Goal: Transaction & Acquisition: Purchase product/service

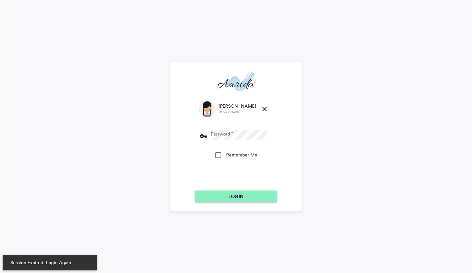
click at [260, 107] on md-icon "close" at bounding box center [264, 109] width 8 height 8
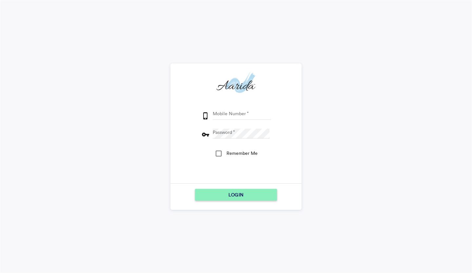
click at [242, 113] on input "Mobile Number" at bounding box center [242, 115] width 58 height 10
type input "7600510037"
click at [195, 189] on button "LOGIN" at bounding box center [236, 195] width 82 height 12
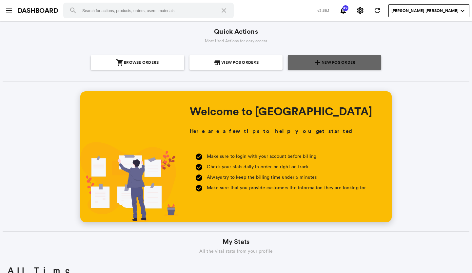
scroll to position [118, 225]
click at [343, 59] on span "New POS Order" at bounding box center [338, 62] width 34 height 14
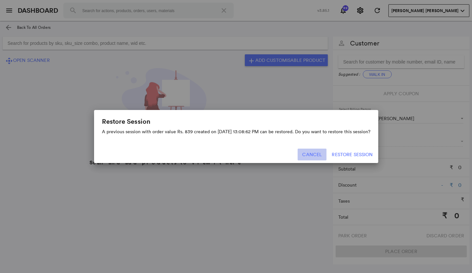
click at [318, 155] on button "Cancel" at bounding box center [311, 155] width 29 height 12
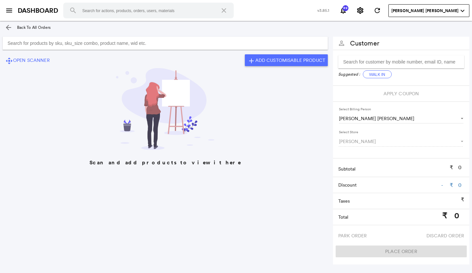
click at [11, 43] on input "Search for products by sku, sku_size combo, product name, wid etc." at bounding box center [165, 43] width 325 height 13
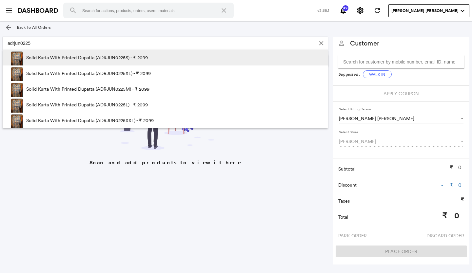
type input "adrjun0225"
click at [105, 58] on p "Solid Kurta With Printed Dupatta (ADRJUN0225S) - ₹ 2099" at bounding box center [86, 58] width 121 height 16
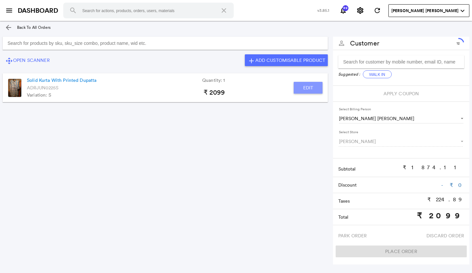
click at [304, 87] on button "Edit" at bounding box center [307, 88] width 29 height 12
type input "Solid Kurta With Printed Dupatta"
type input "1"
type input "0"
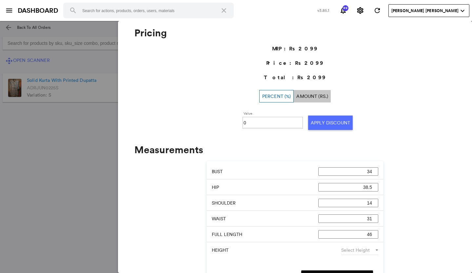
scroll to position [262, 0]
click at [247, 124] on input "0" at bounding box center [272, 123] width 58 height 10
type input "30"
click at [323, 118] on button "Apply Discount" at bounding box center [330, 122] width 45 height 14
click at [74, 190] on md-backdrop at bounding box center [236, 147] width 472 height 252
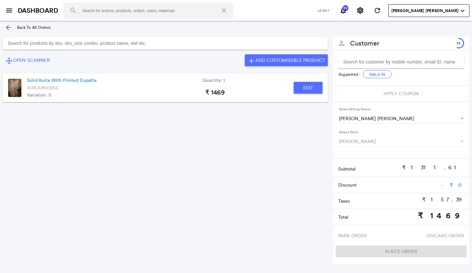
click at [25, 42] on input "Search for products by sku, sku_size combo, product name, wid etc." at bounding box center [165, 43] width 325 height 13
type input "a"
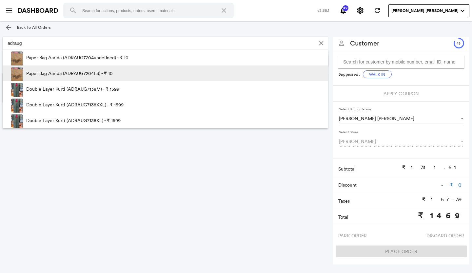
type input "adraug"
click at [68, 73] on p "Paper Bag Aarida (ADRAUG7204FS) - ₹ 10" at bounding box center [69, 73] width 86 height 16
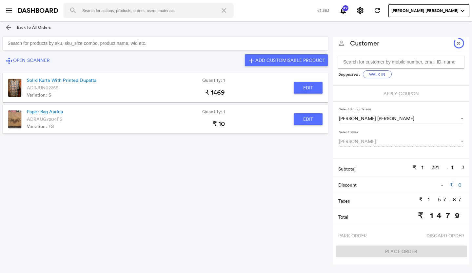
click at [309, 125] on button "Edit" at bounding box center [307, 119] width 29 height 12
type input "Paper Bag Aarida"
type input "0"
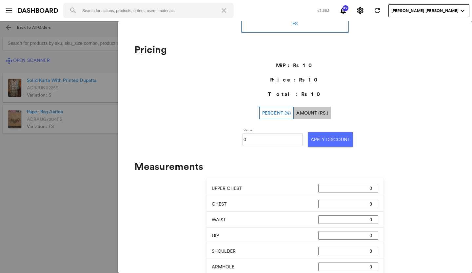
scroll to position [114, 0]
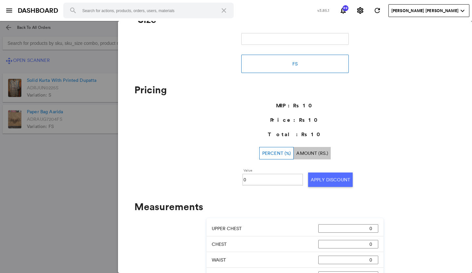
click at [247, 180] on input "0" at bounding box center [272, 180] width 58 height 10
type input "100"
click at [318, 178] on button "Apply Discount" at bounding box center [330, 180] width 45 height 14
click at [69, 209] on md-backdrop at bounding box center [236, 147] width 472 height 252
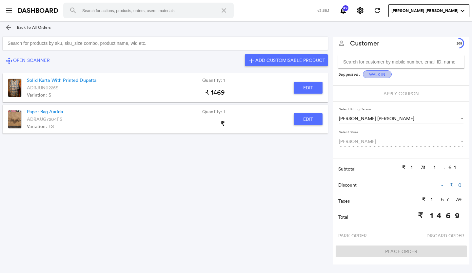
click at [377, 73] on button "Walk In" at bounding box center [377, 74] width 29 height 8
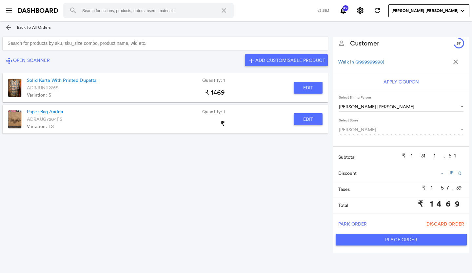
click at [391, 241] on button "Place Order" at bounding box center [400, 240] width 131 height 12
type input "1469"
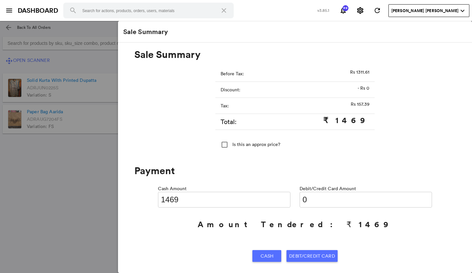
click at [314, 199] on input "0" at bounding box center [365, 200] width 132 height 16
type input "01"
type input "1468"
type input "014"
type input "1455"
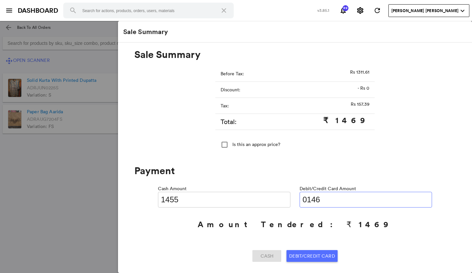
type input "01469"
type input "0"
type input "01469"
click at [294, 256] on span "Debit/Credit Card" at bounding box center [312, 256] width 46 height 12
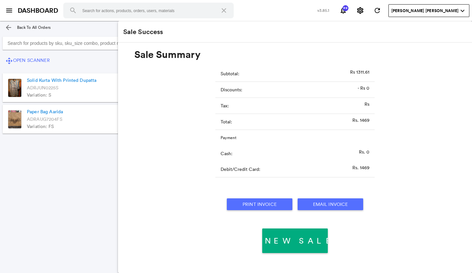
click at [258, 201] on button "Print Invoice" at bounding box center [259, 204] width 65 height 12
click at [8, 27] on md-icon "arrow_back" at bounding box center [9, 28] width 8 height 8
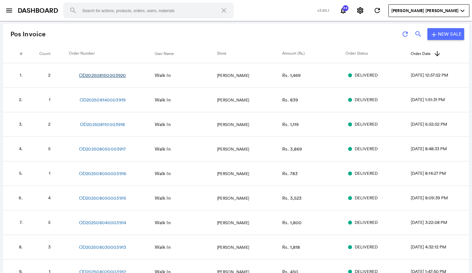
click at [94, 74] on link "OD202508150003920" at bounding box center [102, 75] width 47 height 7
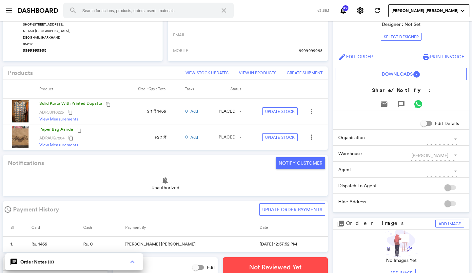
scroll to position [164, 0]
